Goal: Task Accomplishment & Management: Manage account settings

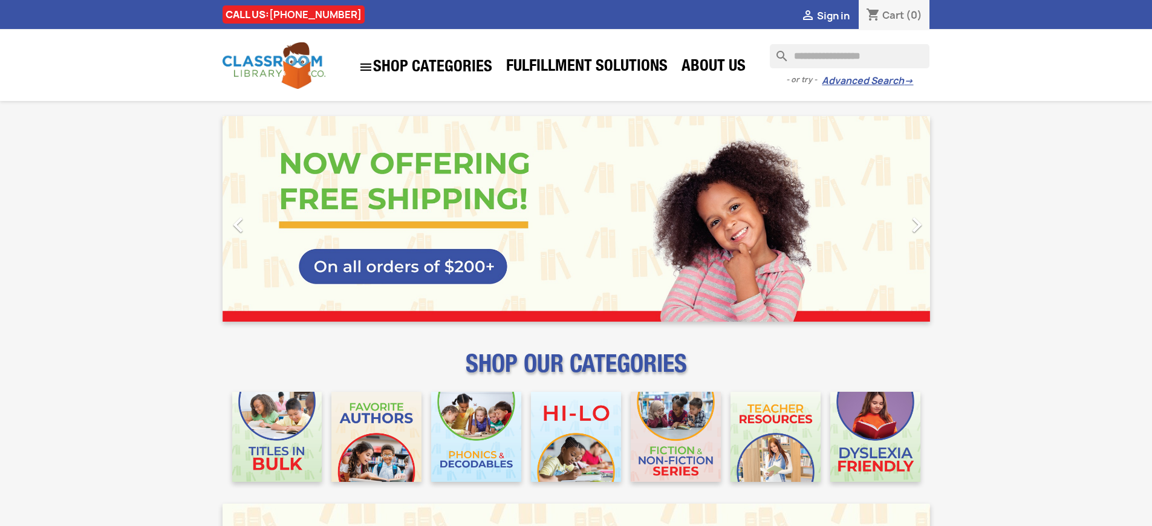
click at [833, 15] on span "Sign in" at bounding box center [833, 15] width 33 height 13
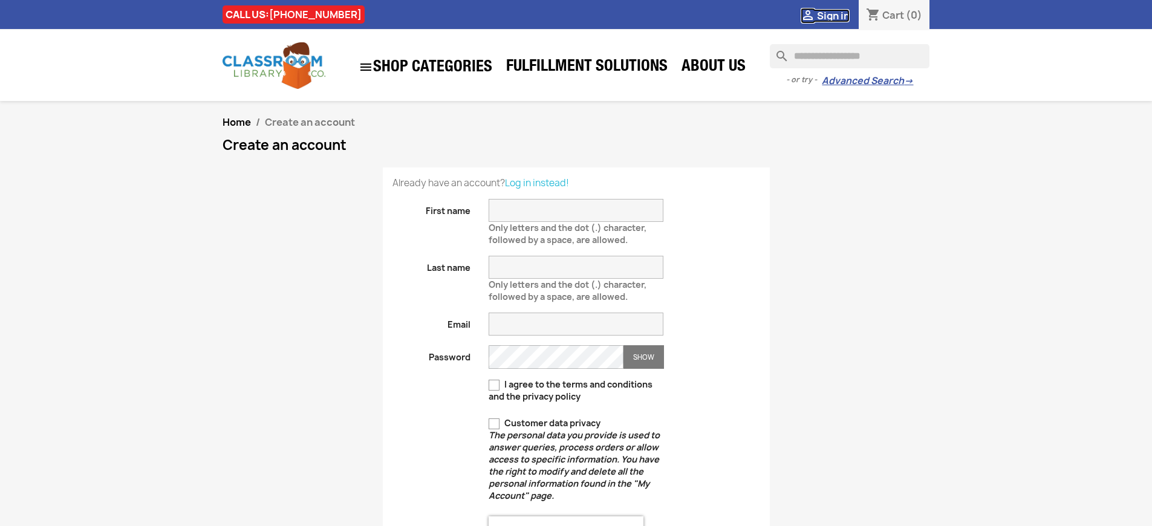
click at [833, 15] on span "Sign in" at bounding box center [833, 15] width 33 height 13
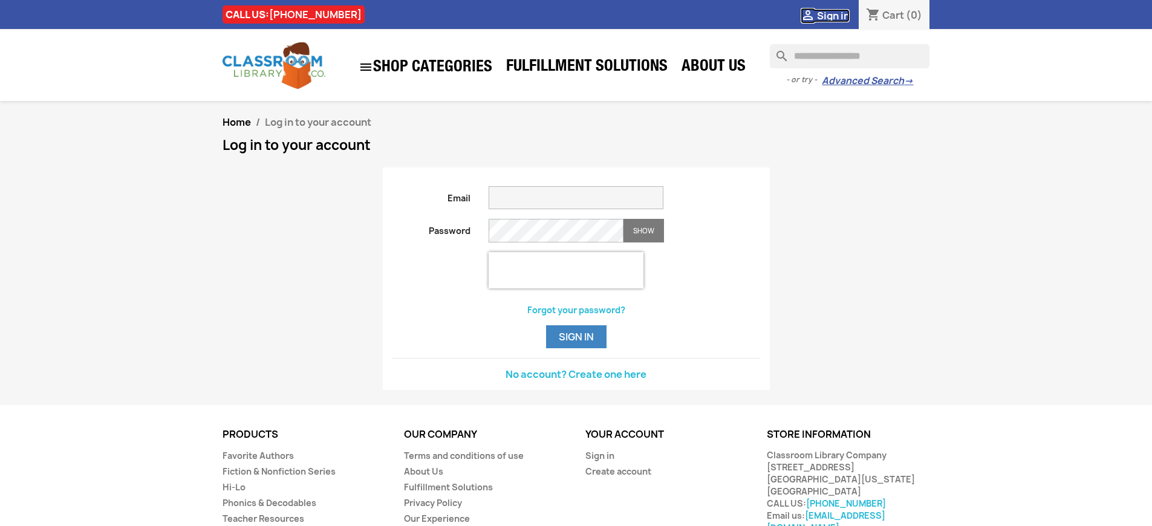
click at [833, 15] on span "Sign in" at bounding box center [833, 15] width 33 height 13
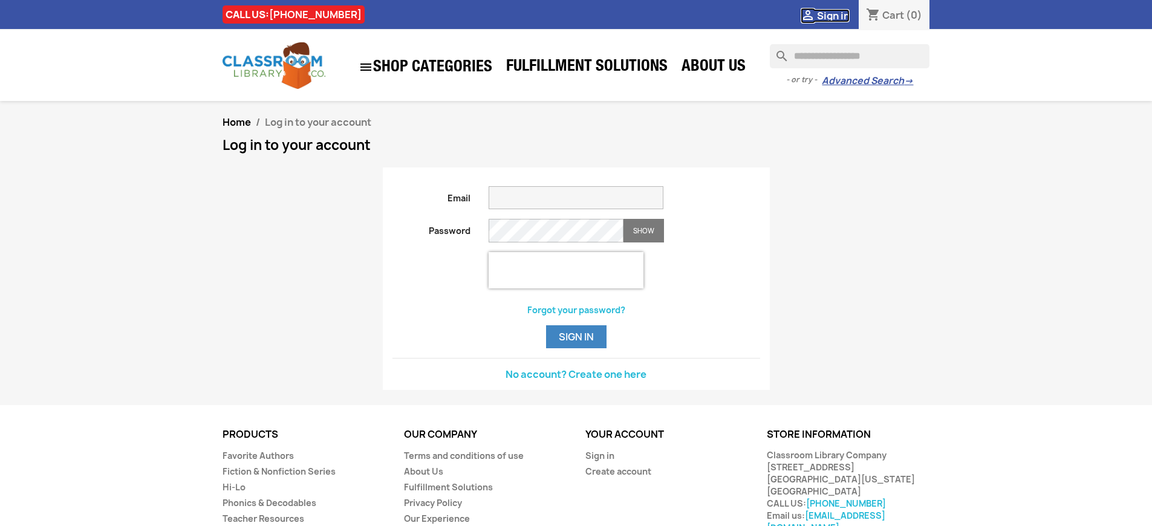
click at [833, 15] on span "Sign in" at bounding box center [833, 15] width 33 height 13
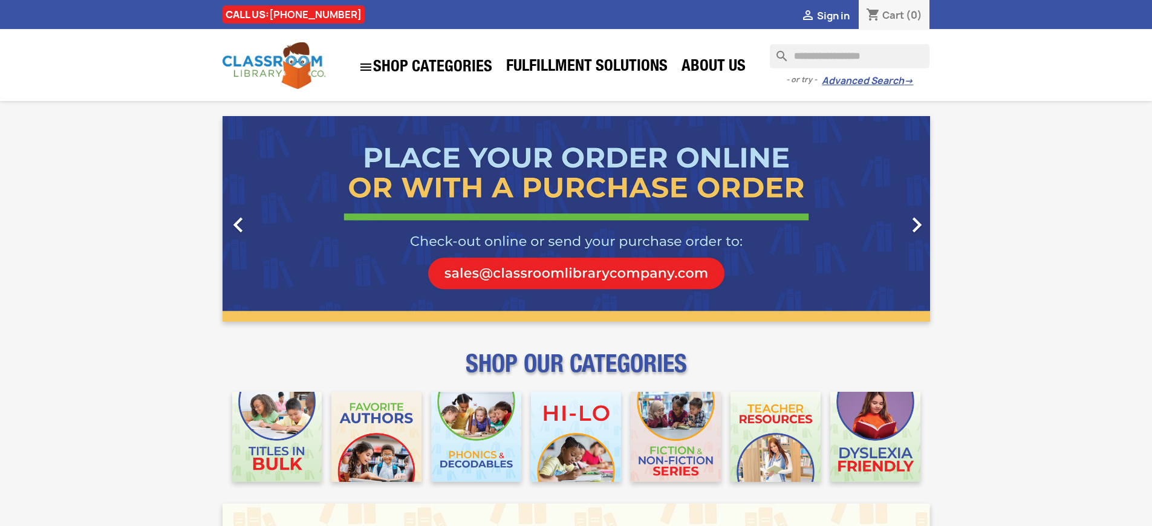
click at [833, 15] on span "Sign in" at bounding box center [833, 15] width 33 height 13
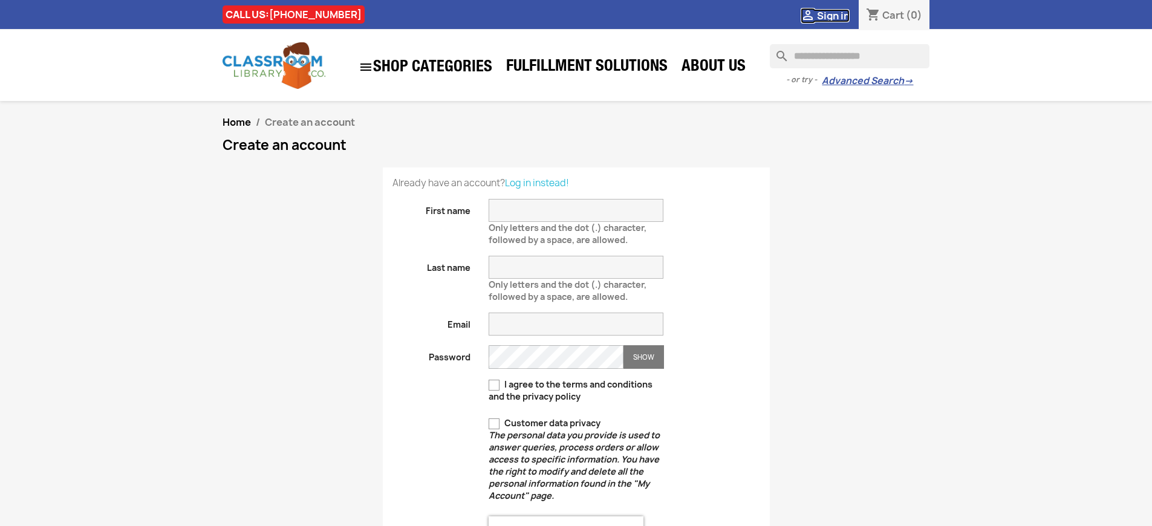
click at [833, 15] on span "Sign in" at bounding box center [833, 15] width 33 height 13
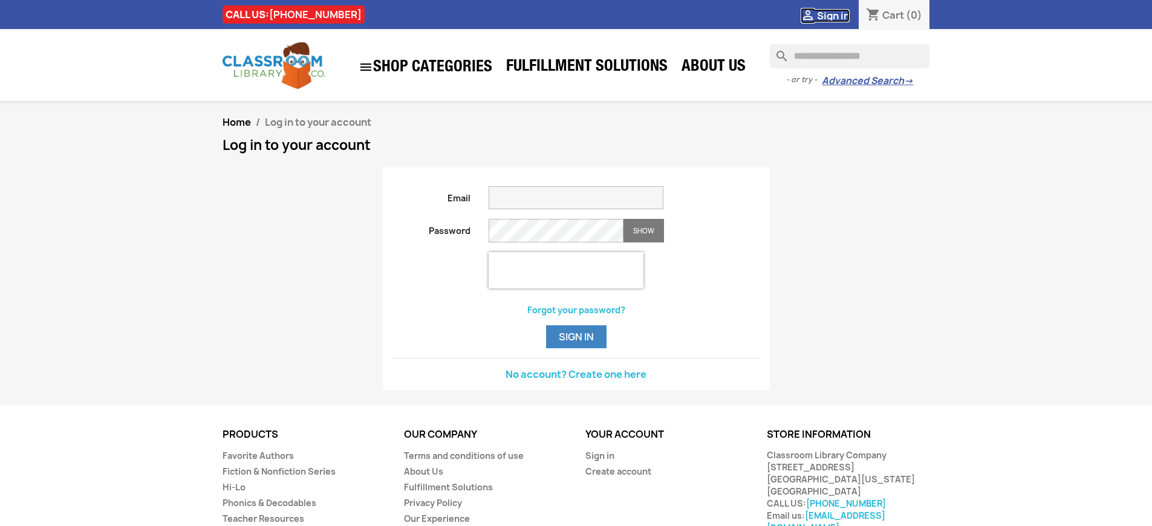
click at [833, 15] on span "Sign in" at bounding box center [833, 15] width 33 height 13
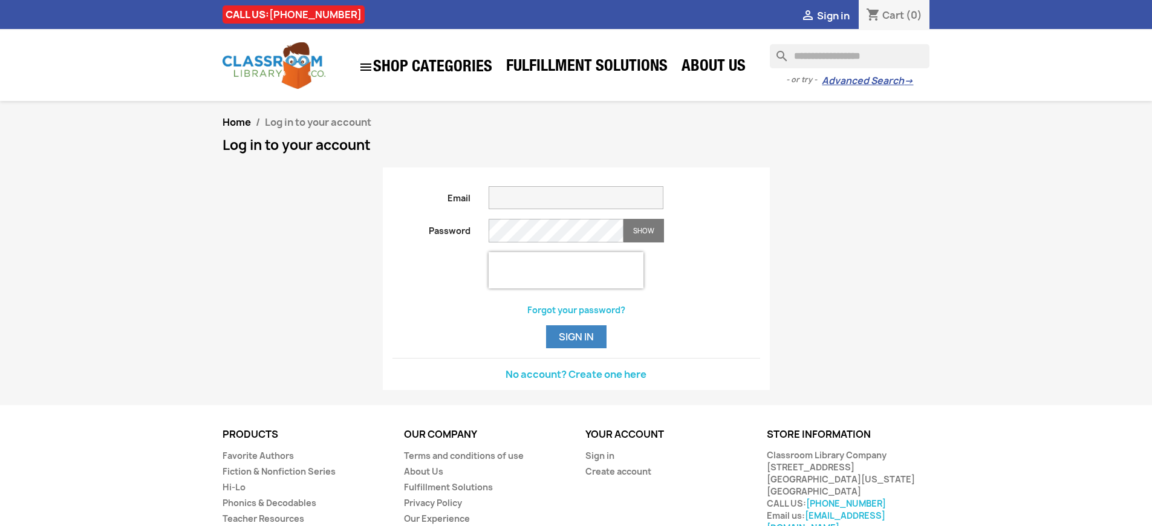
click at [576, 348] on button "Sign in" at bounding box center [576, 336] width 60 height 23
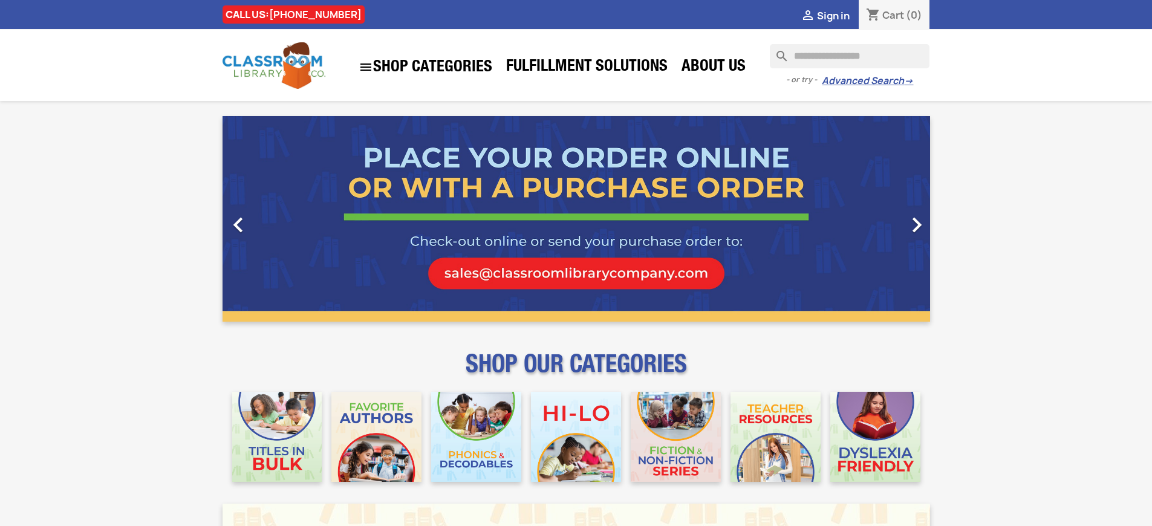
click at [833, 15] on span "Sign in" at bounding box center [833, 15] width 33 height 13
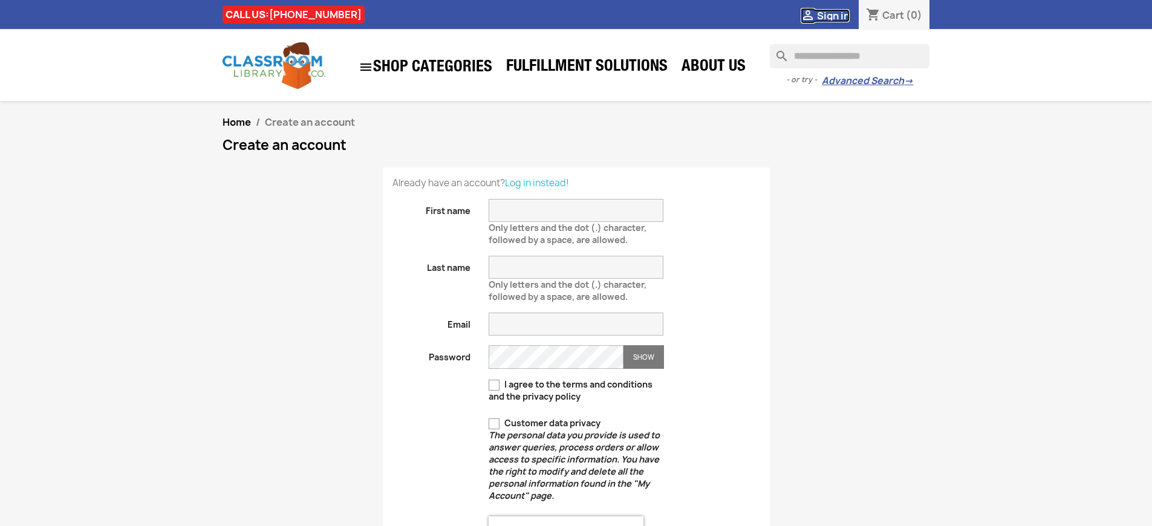
click at [833, 15] on span "Sign in" at bounding box center [833, 15] width 33 height 13
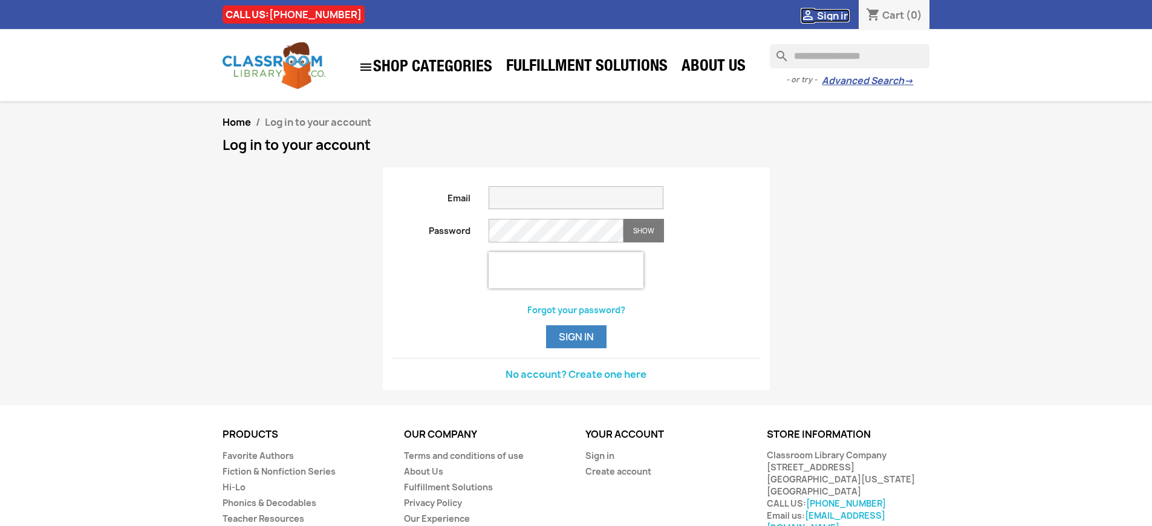
click at [833, 15] on span "Sign in" at bounding box center [833, 15] width 33 height 13
click at [599, 461] on link "Sign in" at bounding box center [599, 455] width 29 height 11
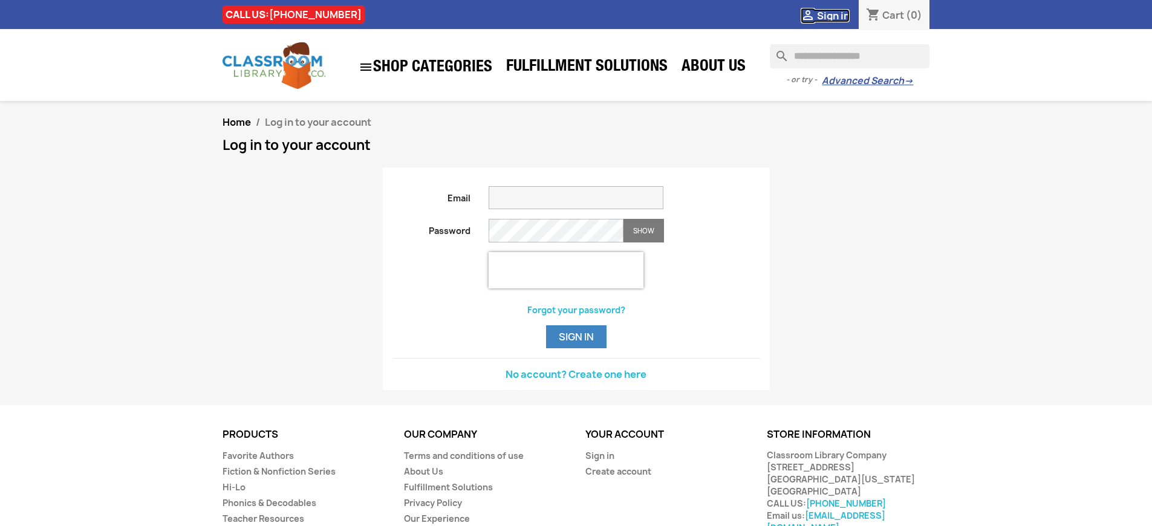
click at [833, 15] on span "Sign in" at bounding box center [833, 15] width 33 height 13
click at [599, 461] on link "Sign in" at bounding box center [599, 455] width 29 height 11
